Goal: Information Seeking & Learning: Learn about a topic

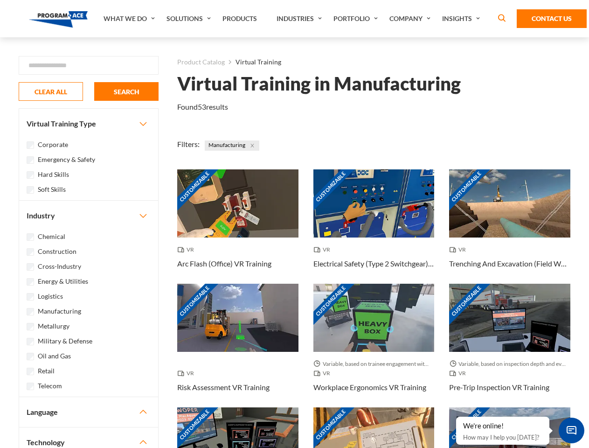
click at [130, 19] on link "What We Do" at bounding box center [130, 18] width 63 height 37
click at [190, 19] on link "Solutions" at bounding box center [190, 18] width 56 height 37
click at [301, 19] on link "Industries" at bounding box center [300, 18] width 57 height 37
click at [412, 19] on link "Company" at bounding box center [411, 18] width 53 height 37
click at [463, 19] on link "Insights" at bounding box center [462, 18] width 49 height 37
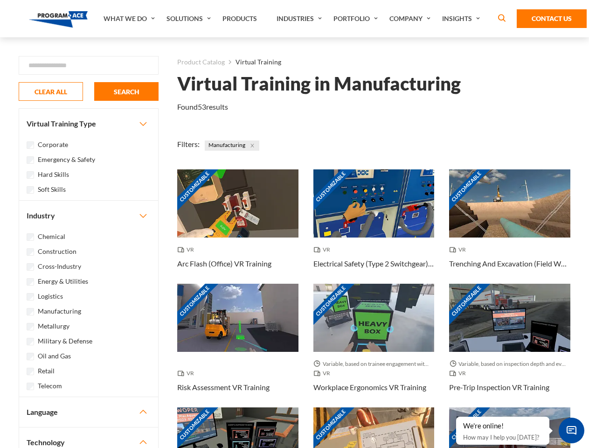
click at [0, 0] on div "Blog White Papers News" at bounding box center [0, 0] width 0 height 0
click at [0, 0] on strong "How Virtual Learning Can Enhance Workforce Productivity: A Guide for L&D Manage…" at bounding box center [0, 0] width 0 height 0
click at [572, 430] on span "Minimize live chat window" at bounding box center [572, 430] width 34 height 34
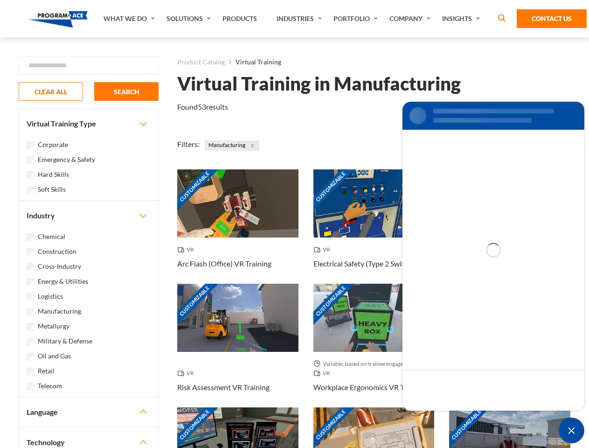
click at [457, 417] on div "Customizable" at bounding box center [509, 441] width 121 height 68
